Goal: Transaction & Acquisition: Purchase product/service

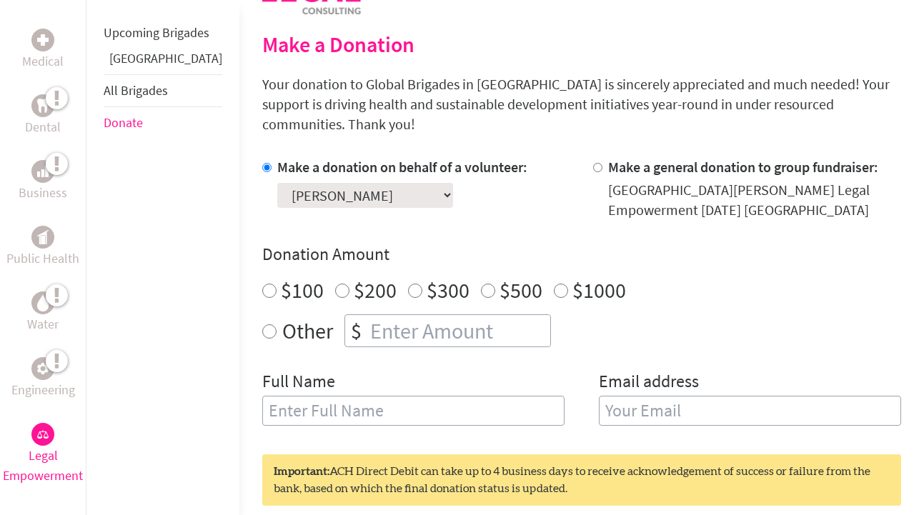
scroll to position [349, 0]
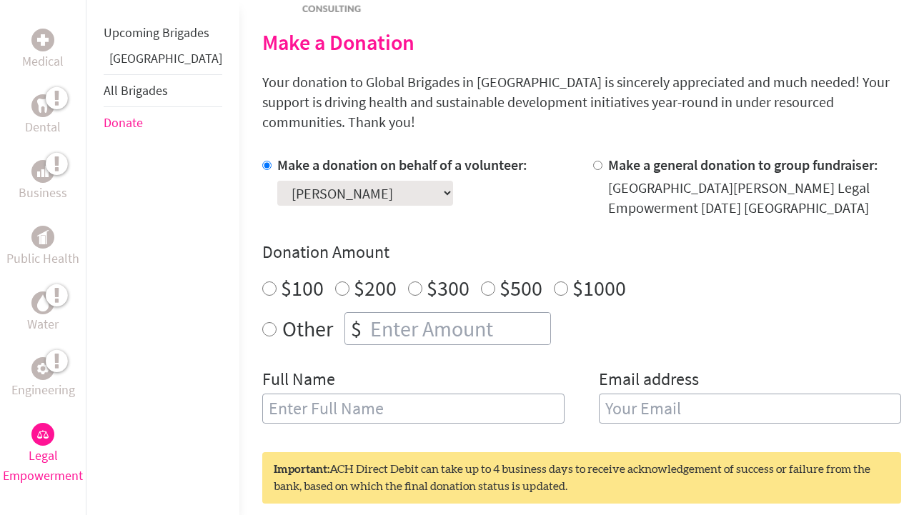
radio input "true"
click at [367, 313] on input "number" at bounding box center [458, 328] width 183 height 31
type input "4"
type input "250"
click at [426, 190] on div "Make a donation on behalf of a volunteer: Select a volunteer... [PERSON_NAME] […" at bounding box center [402, 186] width 250 height 63
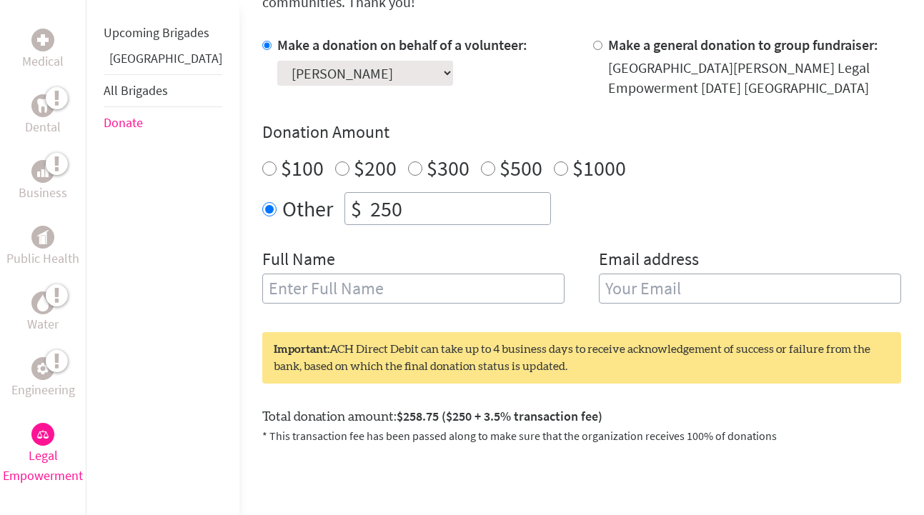
scroll to position [473, 0]
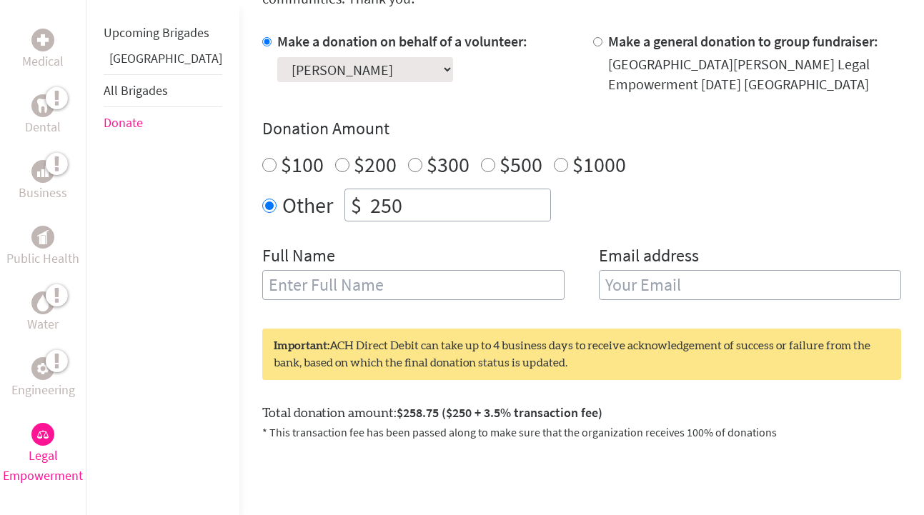
click at [368, 270] on input "text" at bounding box center [413, 285] width 302 height 30
type input "[PERSON_NAME]"
type input "[EMAIL_ADDRESS][DOMAIN_NAME]"
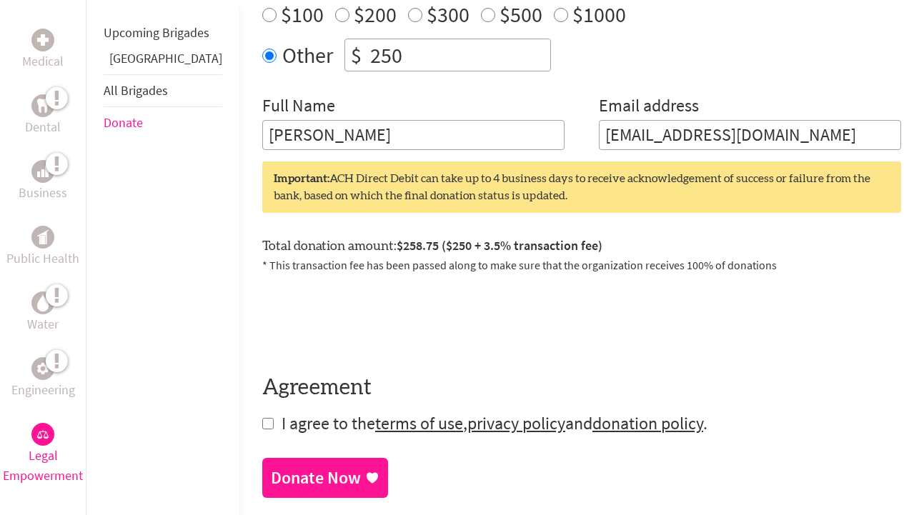
scroll to position [625, 0]
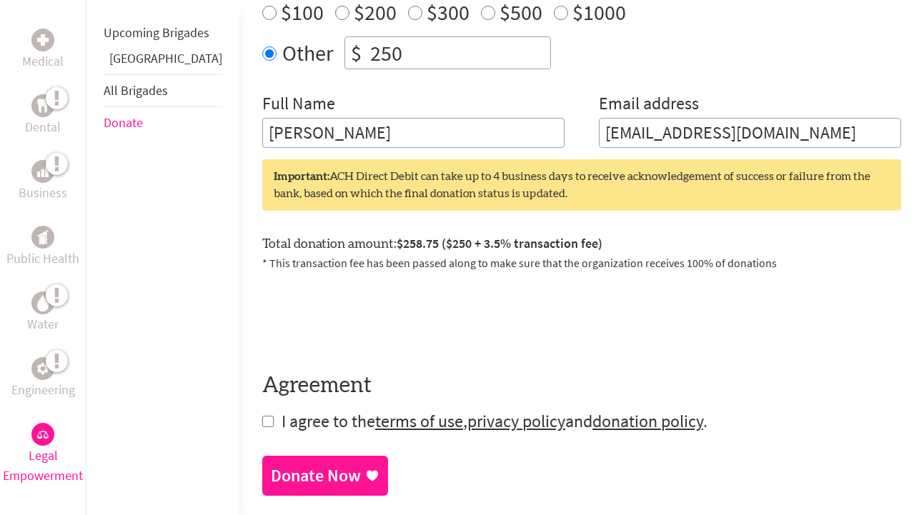
click at [262, 416] on input "checkbox" at bounding box center [267, 421] width 11 height 11
checkbox input "true"
click at [271, 466] on div "Donate Now" at bounding box center [316, 477] width 90 height 23
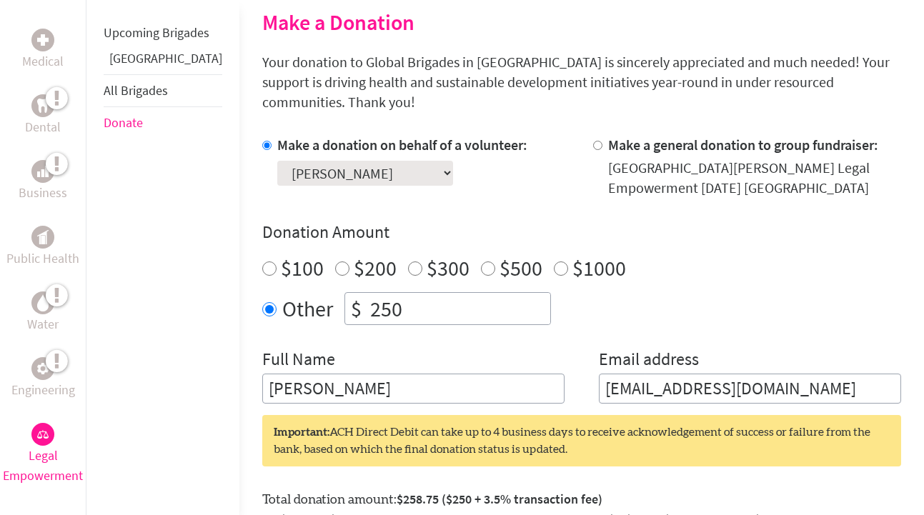
scroll to position [385, 0]
